Goal: Task Accomplishment & Management: Manage account settings

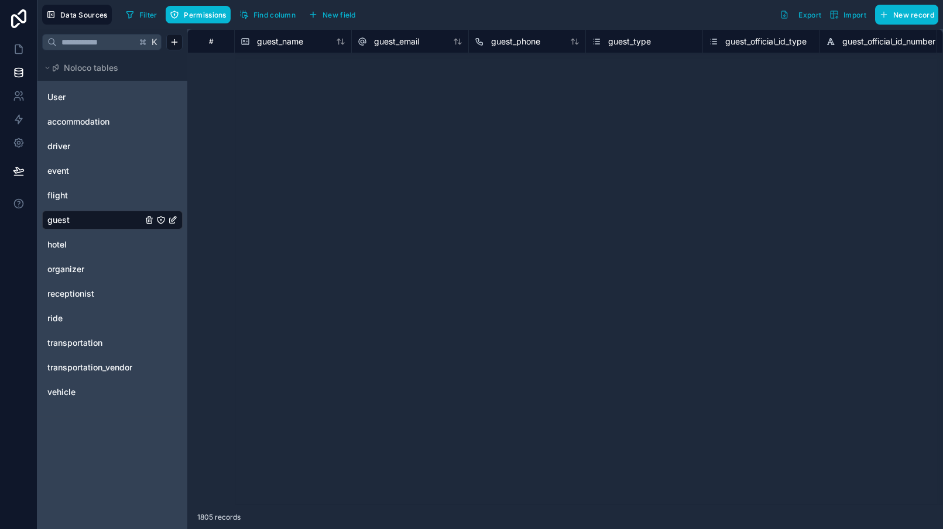
scroll to position [13591, 0]
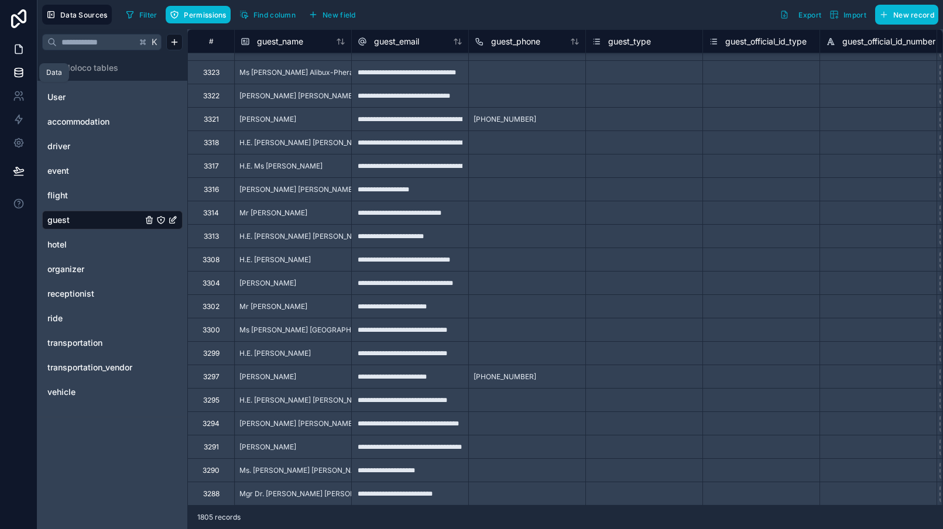
click at [18, 49] on icon at bounding box center [19, 49] width 12 height 12
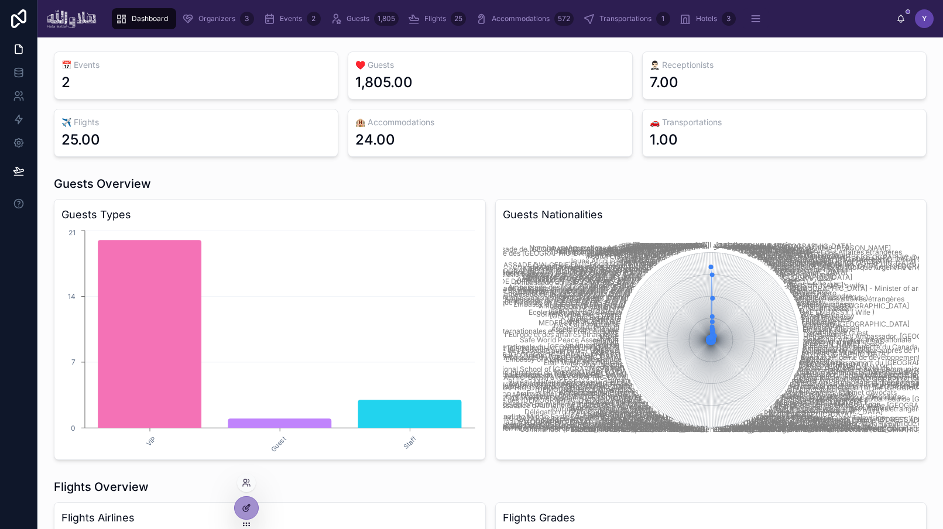
click at [245, 504] on icon at bounding box center [246, 507] width 9 height 9
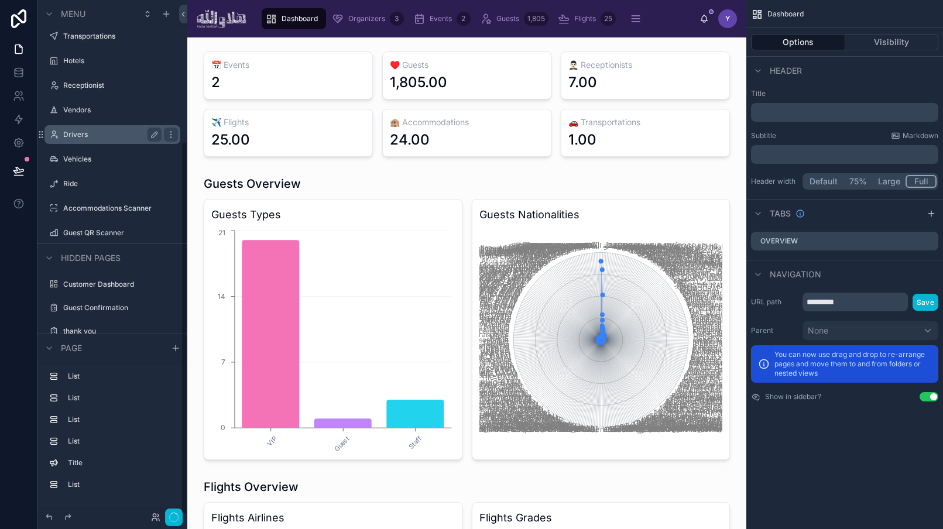
scroll to position [194, 0]
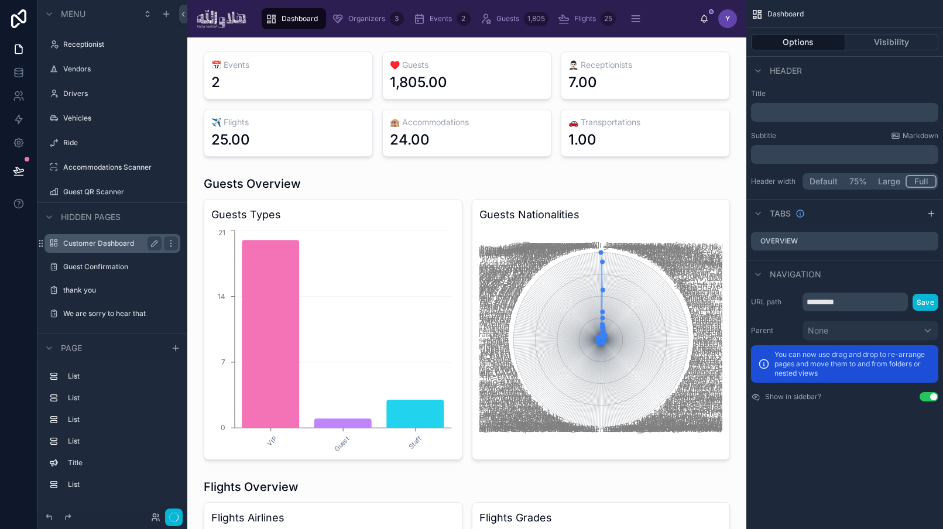
click at [105, 241] on label "Customer Dashboard" at bounding box center [110, 243] width 94 height 9
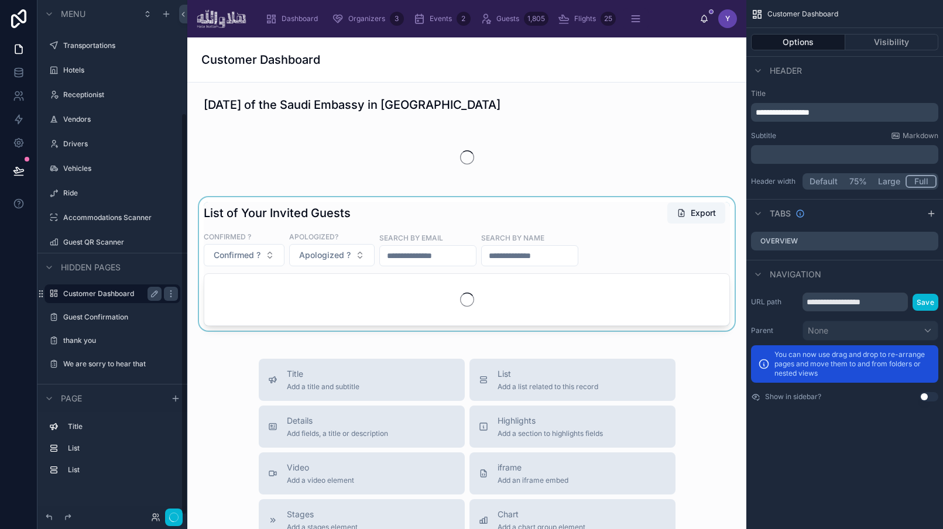
scroll to position [144, 0]
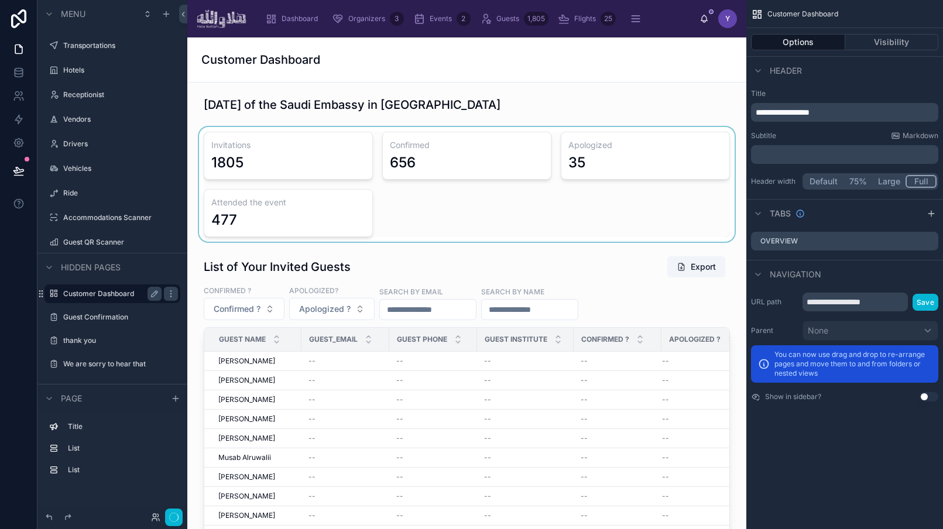
click at [285, 218] on div at bounding box center [467, 184] width 540 height 115
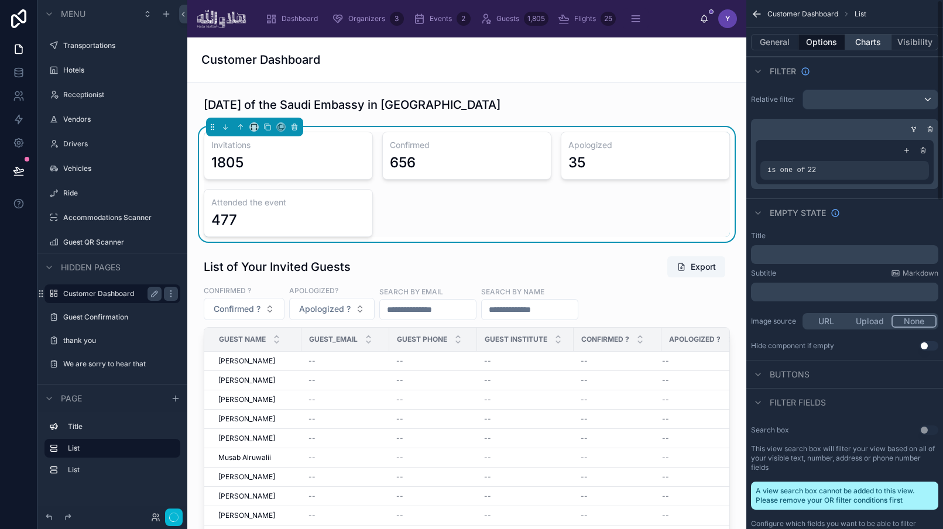
click at [865, 39] on button "Charts" at bounding box center [868, 42] width 47 height 16
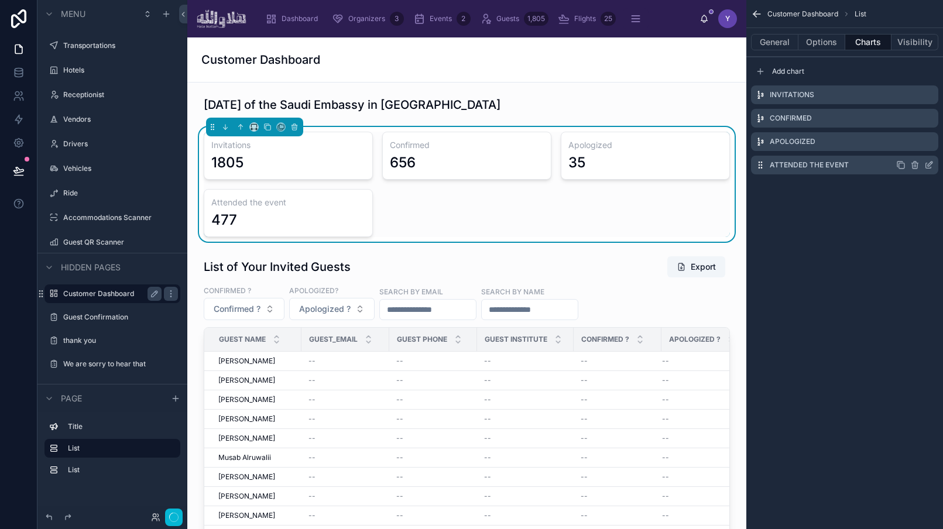
click at [931, 164] on icon "scrollable content" at bounding box center [928, 164] width 9 height 9
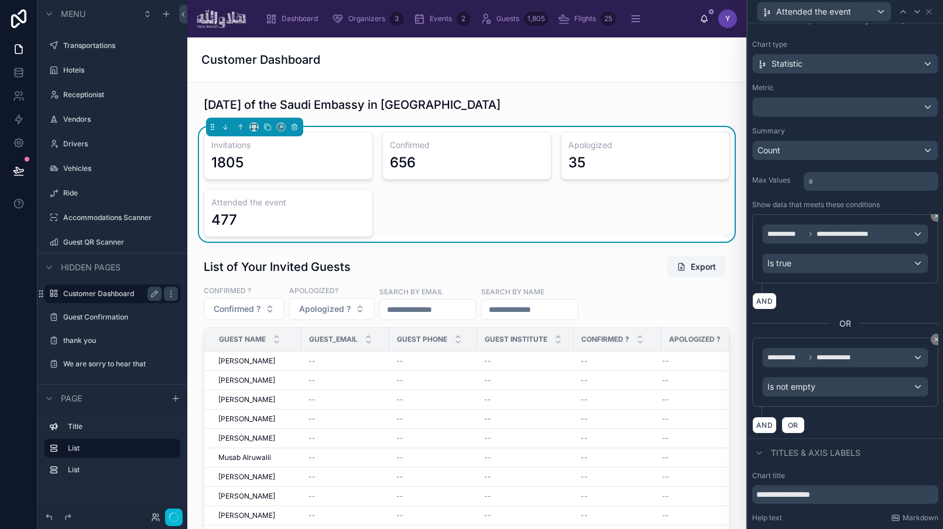
scroll to position [111, 0]
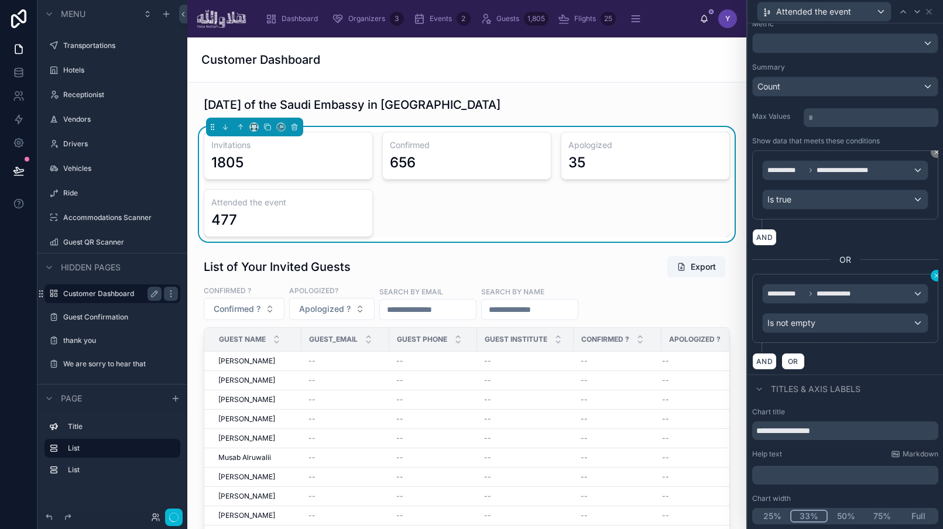
click at [934, 276] on icon at bounding box center [936, 275] width 7 height 7
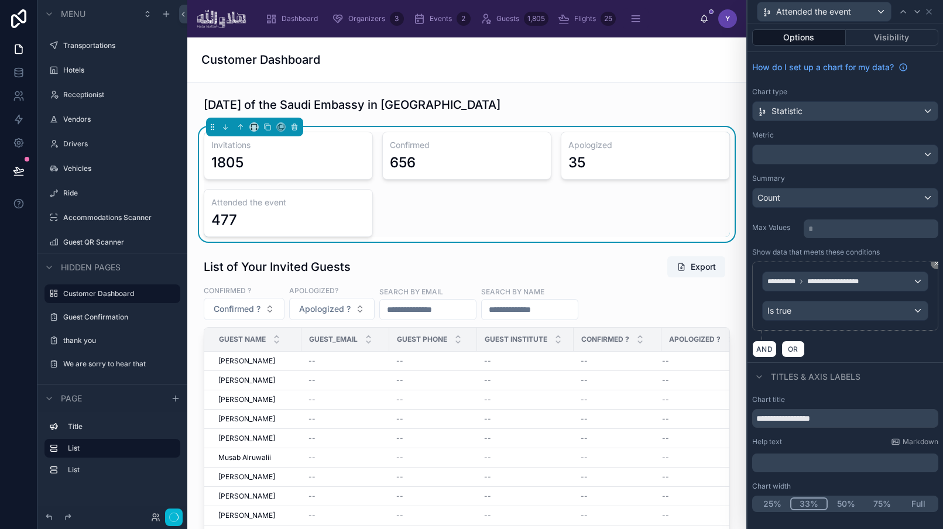
scroll to position [0, 0]
click at [877, 354] on div "AND OR" at bounding box center [845, 349] width 186 height 18
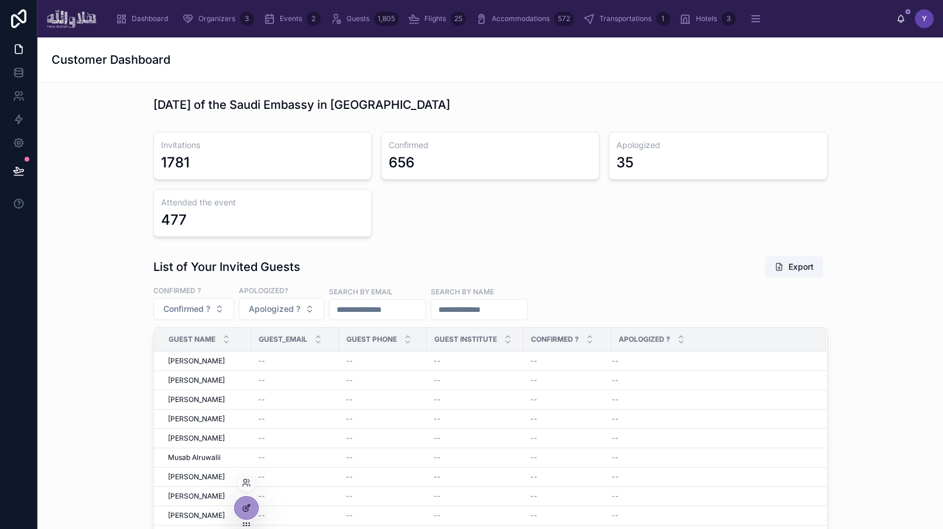
click at [246, 511] on icon at bounding box center [245, 508] width 5 height 5
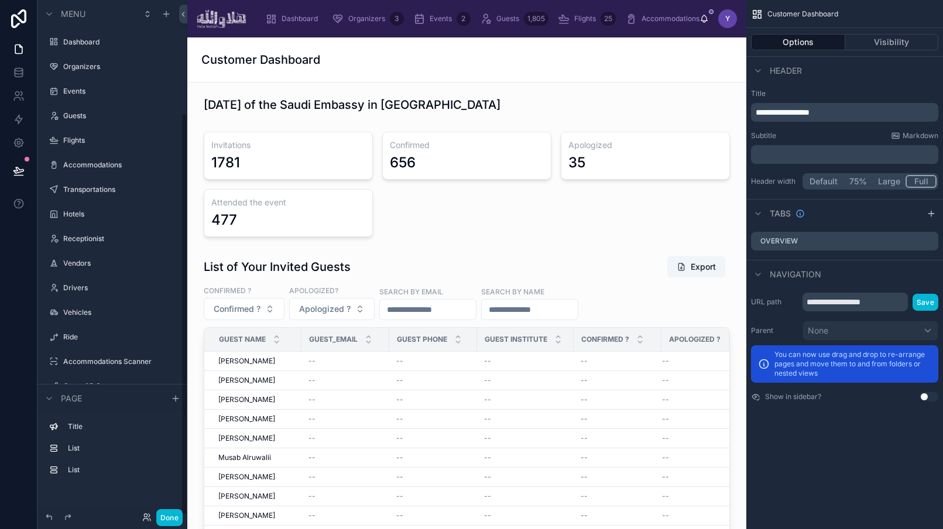
scroll to position [144, 0]
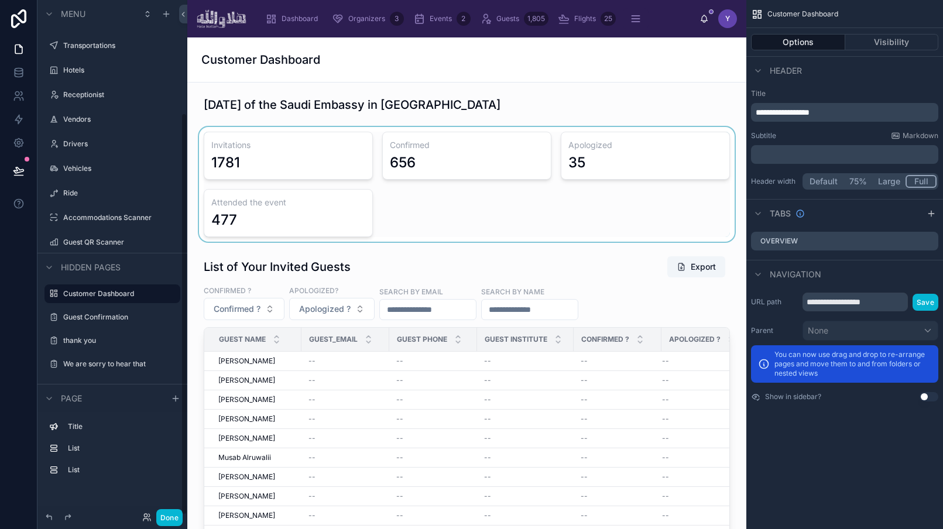
click at [280, 215] on div at bounding box center [467, 184] width 540 height 115
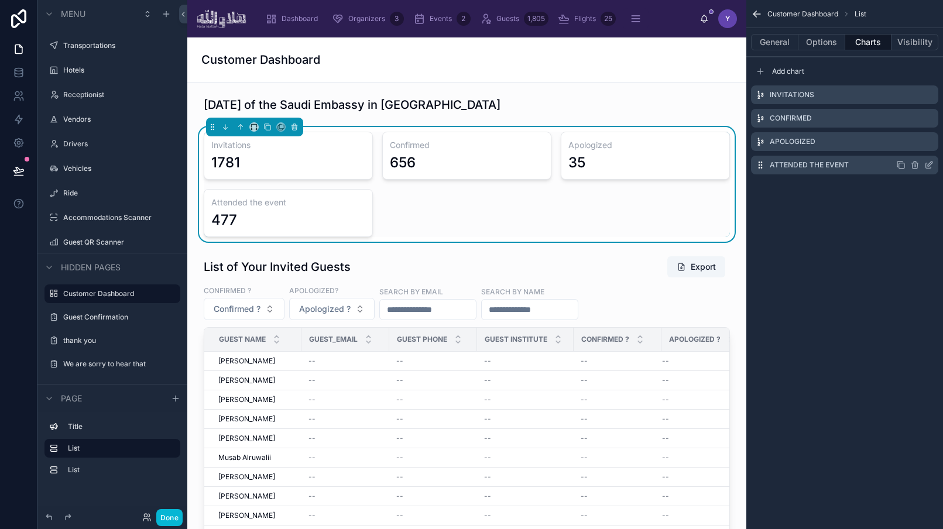
click at [928, 166] on icon "scrollable content" at bounding box center [928, 164] width 9 height 9
